Goal: Task Accomplishment & Management: Manage account settings

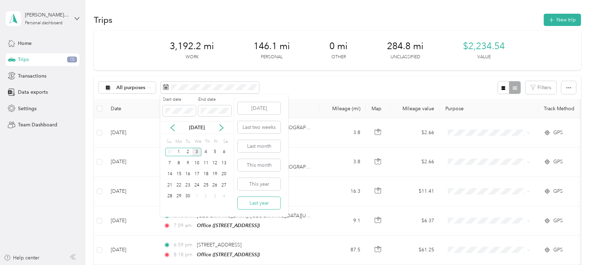
click at [264, 206] on button "Last year" at bounding box center [258, 203] width 43 height 12
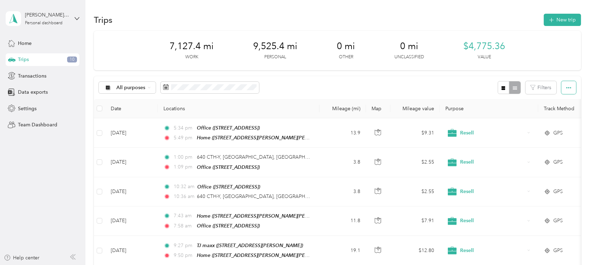
click at [566, 90] on icon "button" at bounding box center [568, 87] width 5 height 5
click at [558, 101] on span "Select all" at bounding box center [557, 101] width 19 height 6
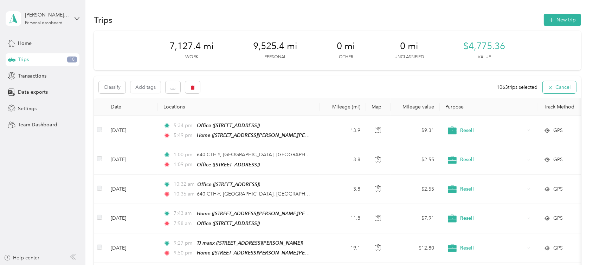
click at [549, 90] on icon "button" at bounding box center [550, 88] width 6 height 6
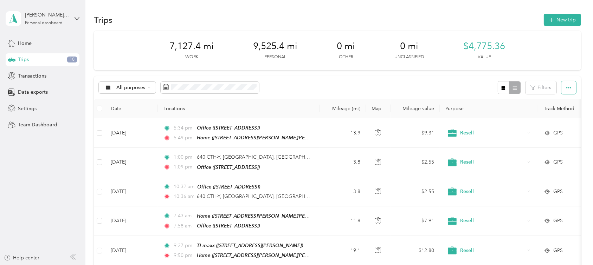
click at [569, 90] on button "button" at bounding box center [568, 87] width 15 height 13
click at [97, 109] on th at bounding box center [99, 108] width 11 height 19
click at [501, 88] on icon "button" at bounding box center [503, 88] width 5 height 5
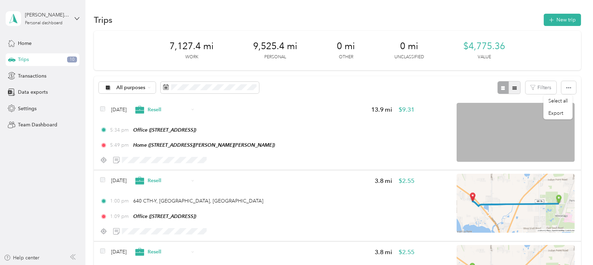
click at [512, 89] on icon "button" at bounding box center [514, 88] width 5 height 5
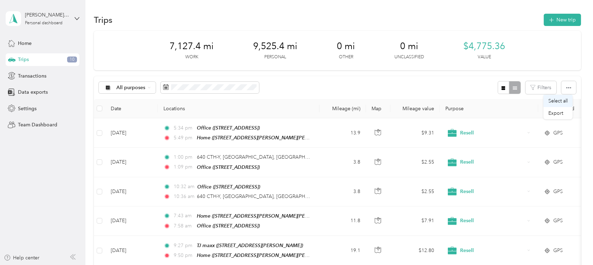
click at [555, 99] on span "Select all" at bounding box center [557, 101] width 19 height 6
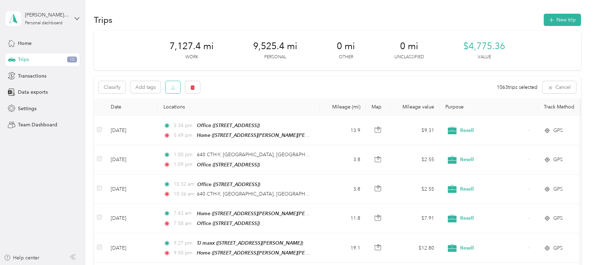
click at [175, 91] on button "button" at bounding box center [172, 87] width 15 height 12
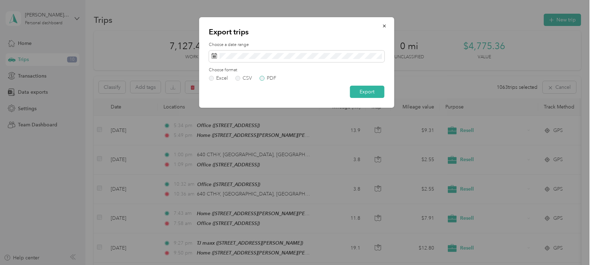
click at [263, 78] on label "PDF" at bounding box center [267, 78] width 17 height 5
click at [373, 93] on button "Export" at bounding box center [367, 92] width 34 height 12
